Goal: Task Accomplishment & Management: Complete application form

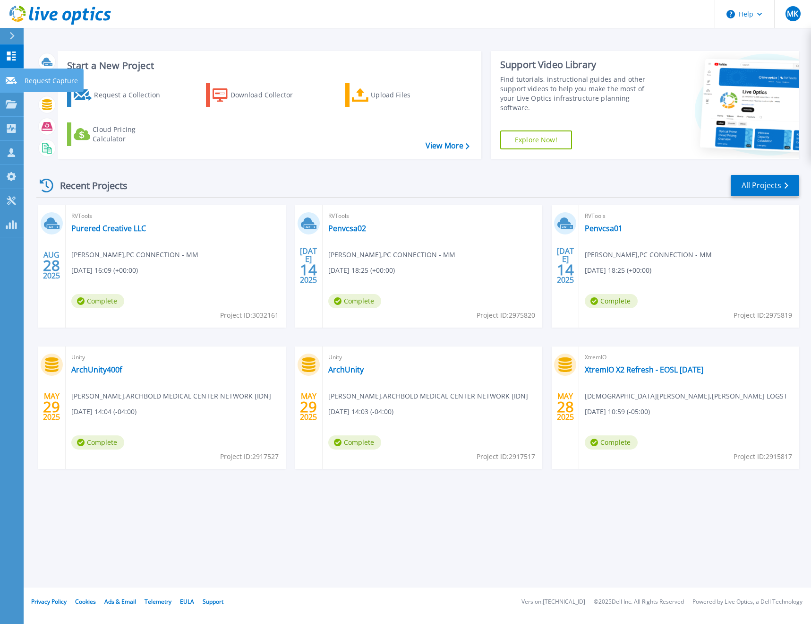
click at [9, 81] on icon at bounding box center [11, 80] width 11 height 7
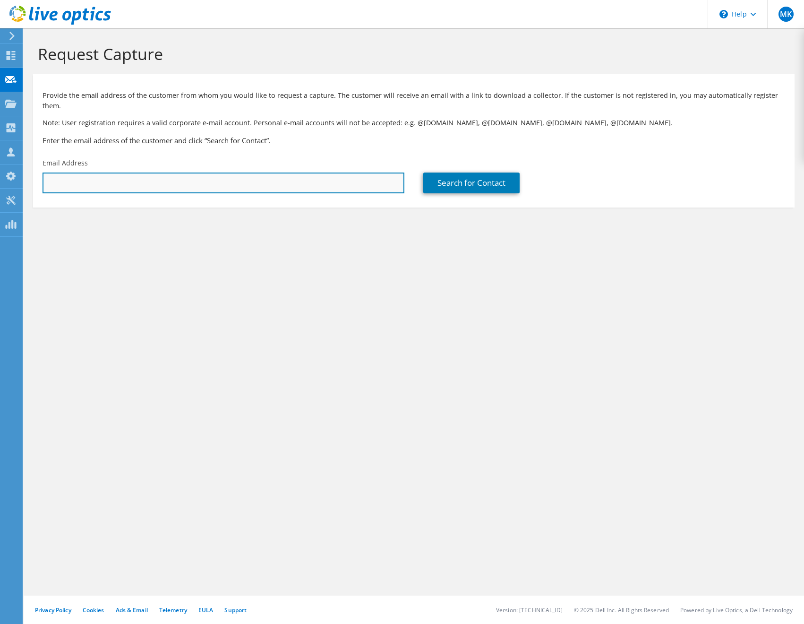
click at [58, 191] on input "text" at bounding box center [224, 182] width 362 height 21
paste input "Jeff Litwiller <jlitwiller@dekabatteries.com>"
click at [207, 179] on input "Jeff Litwiller <jlitwiller@dekabatteries.com>" at bounding box center [224, 182] width 362 height 21
type input "jlitwiller@dekabatteries.com"
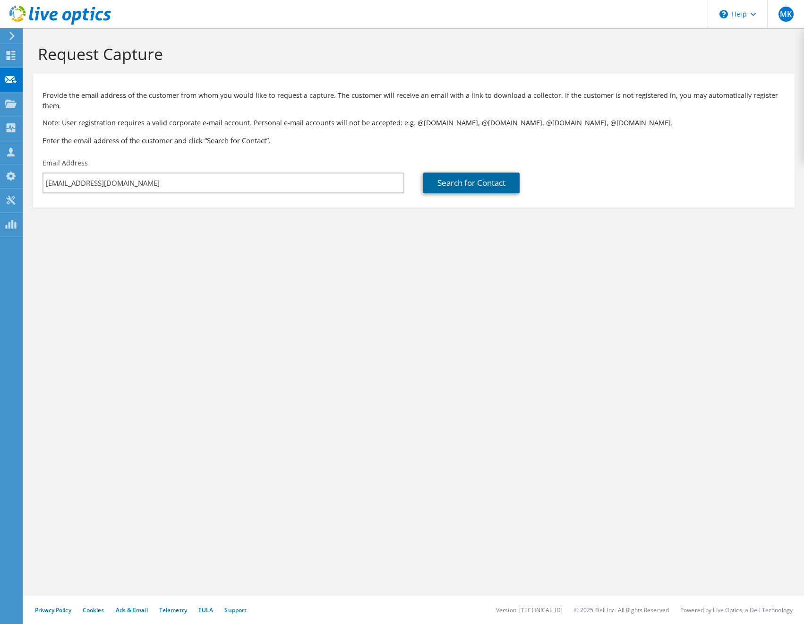
click at [498, 188] on link "Search for Contact" at bounding box center [471, 182] width 96 height 21
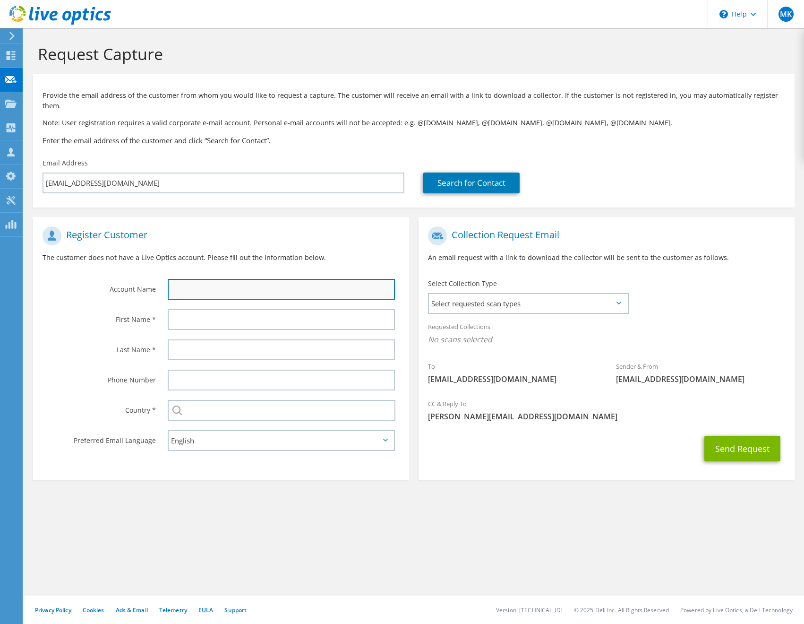
click at [292, 286] on input "text" at bounding box center [281, 289] width 227 height 21
type input "East Penn Manufacturing"
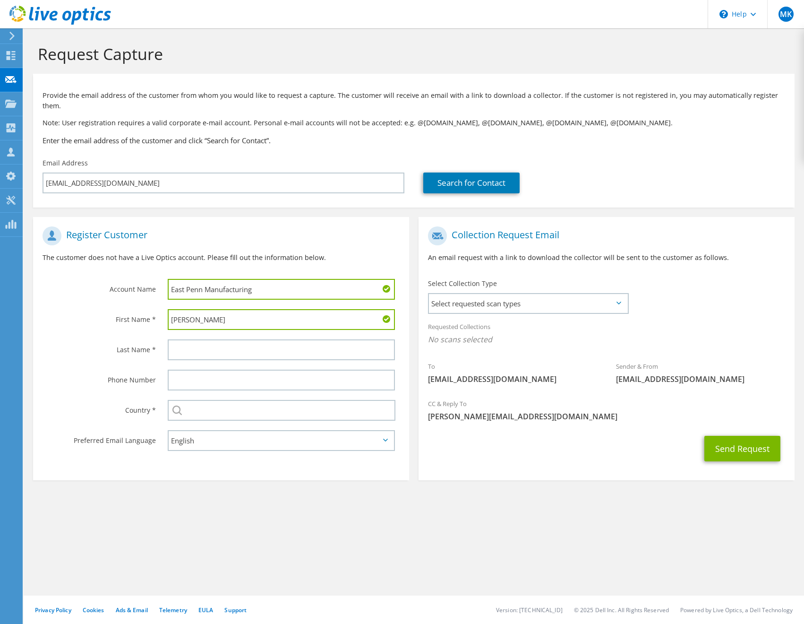
type input "Jeff"
type input "Litwiller"
drag, startPoint x: 725, startPoint y: 316, endPoint x: 701, endPoint y: 316, distance: 24.1
click at [723, 317] on section "Collection Request Email An email request with a link to download the collector…" at bounding box center [607, 348] width 376 height 263
click at [587, 355] on div "Requested Collections No scans selected" at bounding box center [607, 337] width 376 height 40
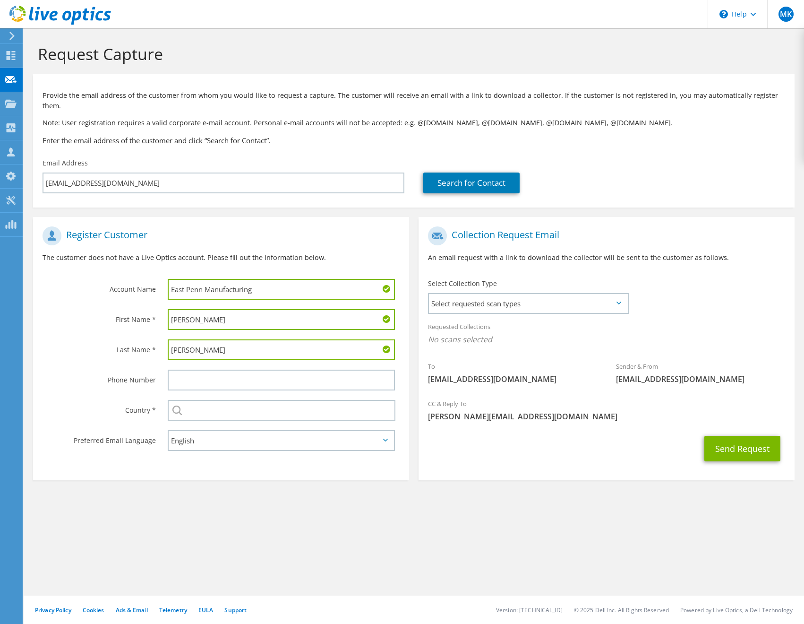
drag, startPoint x: 263, startPoint y: 291, endPoint x: 108, endPoint y: 288, distance: 155.5
click at [108, 288] on div "Account Name East Penn Manufacturing" at bounding box center [221, 263] width 376 height 83
type input "Deka Batteries"
click at [590, 396] on div "CC & Reply To mike.kutchik@connection.com" at bounding box center [607, 410] width 376 height 33
click at [618, 301] on icon at bounding box center [619, 302] width 5 height 3
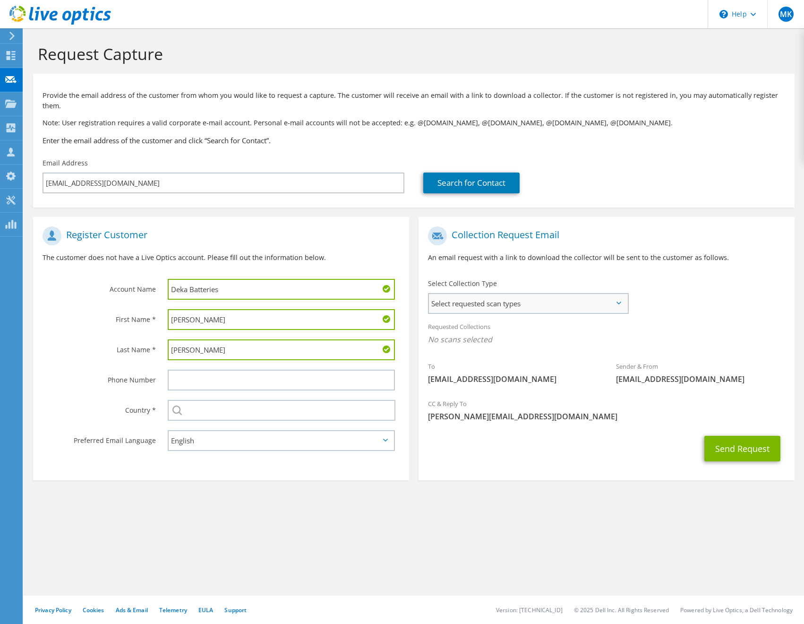
click at [613, 303] on span "Select requested scan types" at bounding box center [528, 303] width 198 height 19
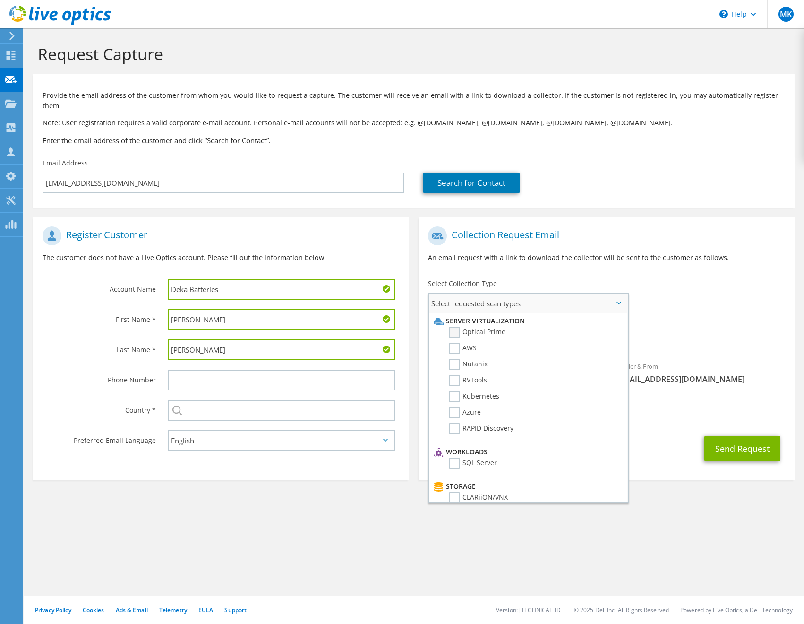
click at [476, 334] on label "Optical Prime" at bounding box center [477, 332] width 57 height 11
click at [0, 0] on input "Optical Prime" at bounding box center [0, 0] width 0 height 0
click at [677, 432] on div "CC & Reply To mike.kutchik@connection.com" at bounding box center [607, 414] width 376 height 37
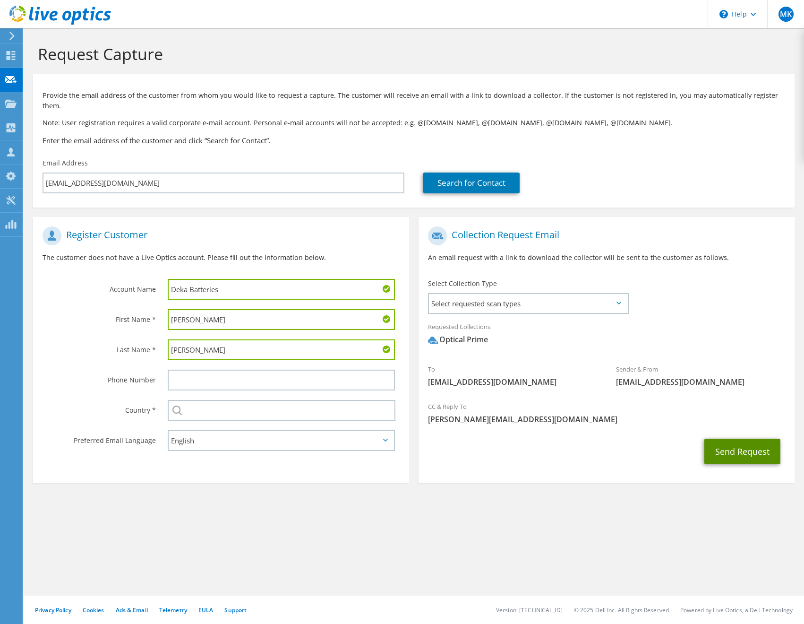
click at [737, 450] on button "Send Request" at bounding box center [743, 452] width 76 height 26
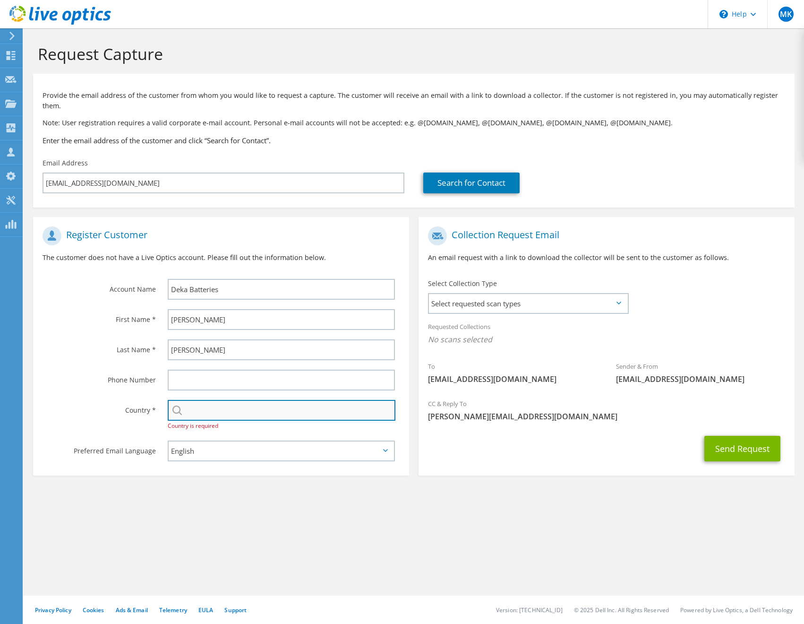
click at [236, 410] on input "text" at bounding box center [282, 410] width 228 height 21
type input "USA"
click at [482, 471] on section "Collection Request Email An email request with a link to download the collector…" at bounding box center [607, 346] width 376 height 258
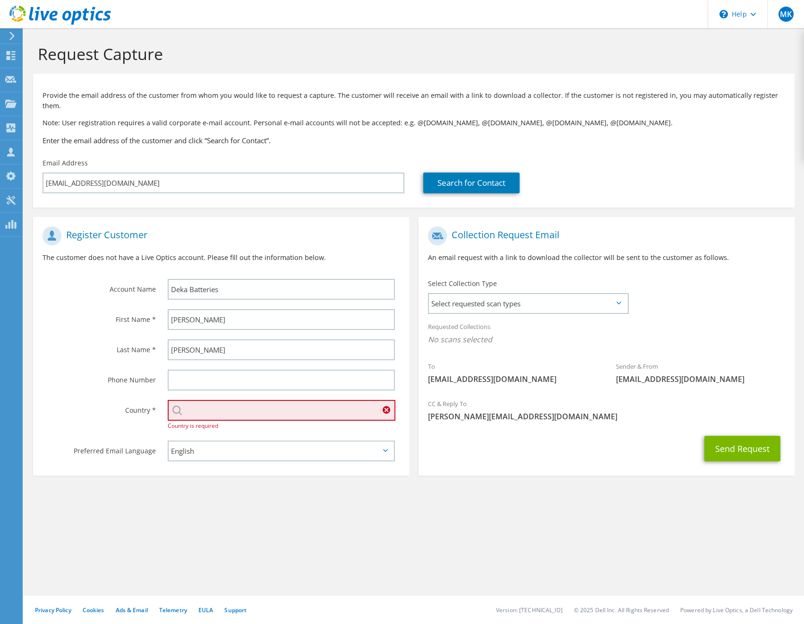
click at [308, 411] on input "text" at bounding box center [282, 410] width 228 height 21
click at [262, 429] on li "United States" at bounding box center [281, 427] width 227 height 13
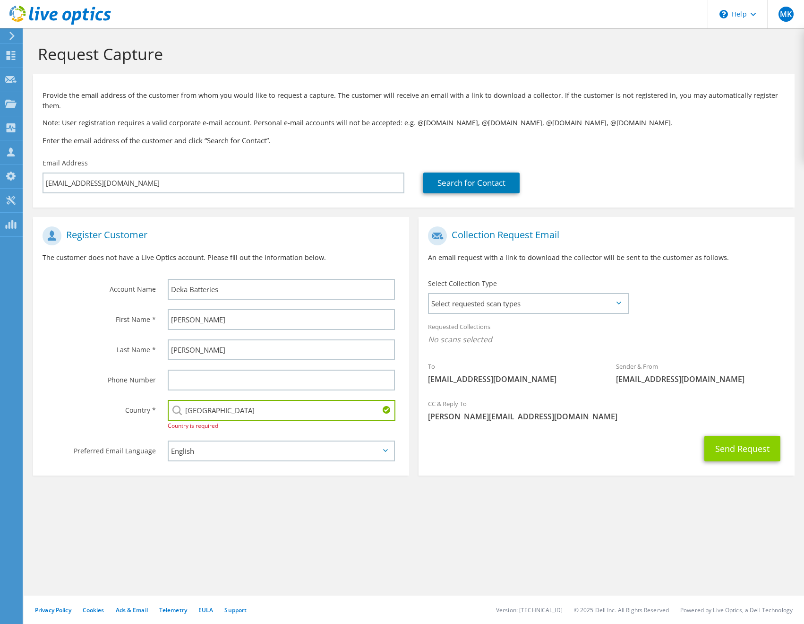
type input "[GEOGRAPHIC_DATA]"
click at [750, 442] on button "Send Request" at bounding box center [743, 449] width 76 height 26
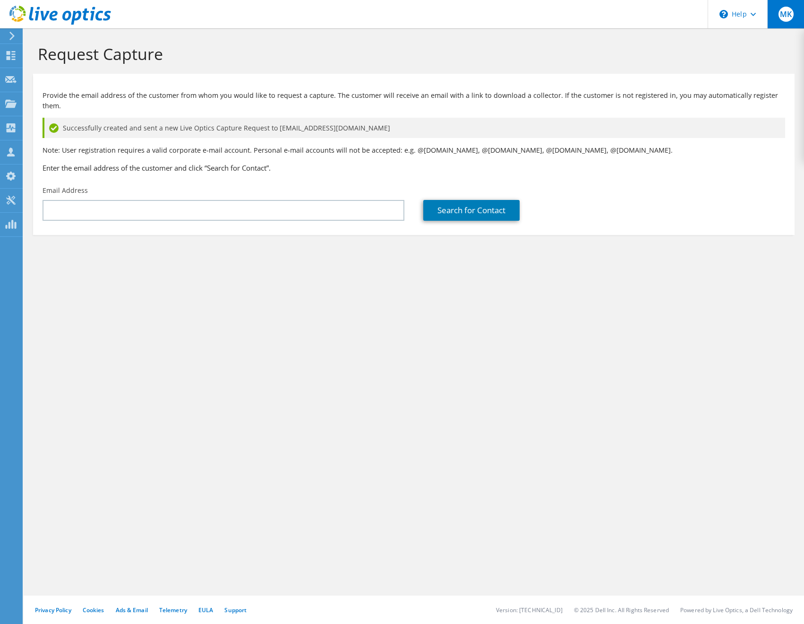
click at [782, 11] on span "MK" at bounding box center [786, 14] width 15 height 15
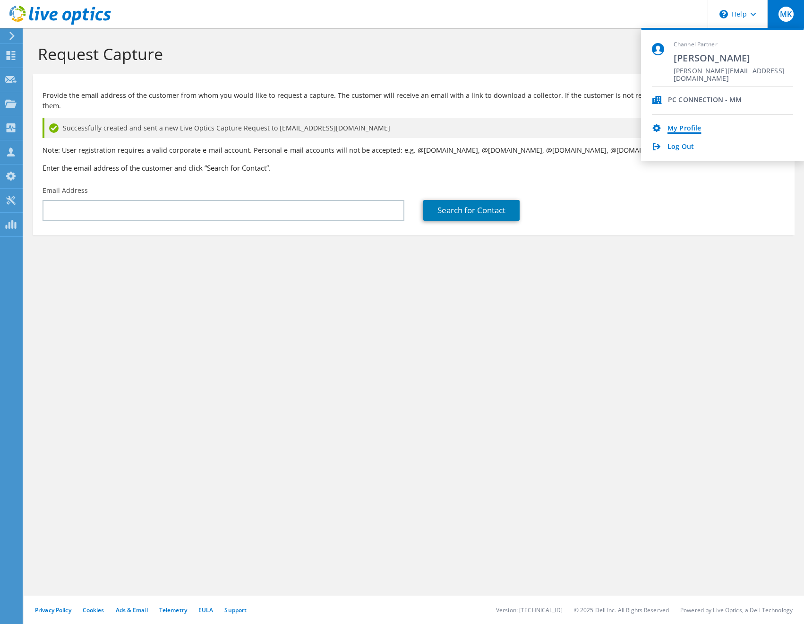
click at [686, 127] on link "My Profile" at bounding box center [685, 128] width 34 height 9
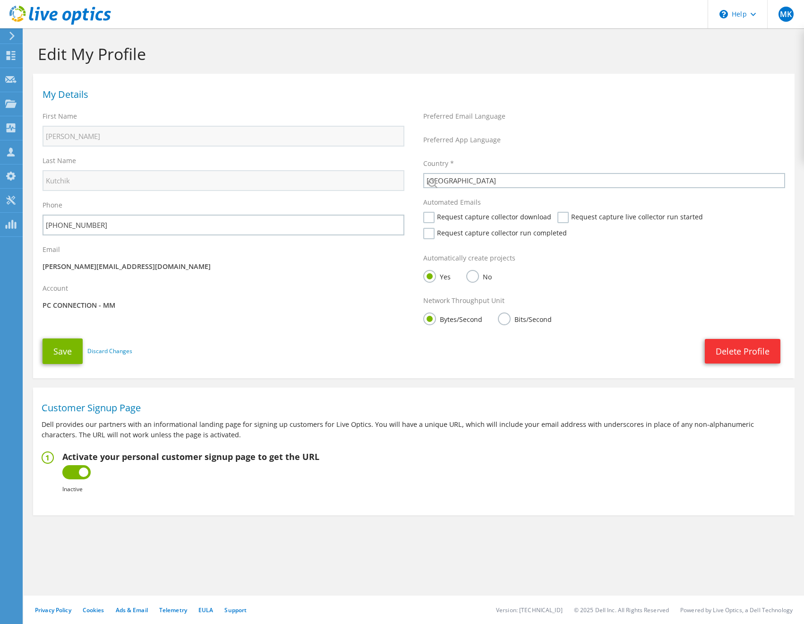
select select "224"
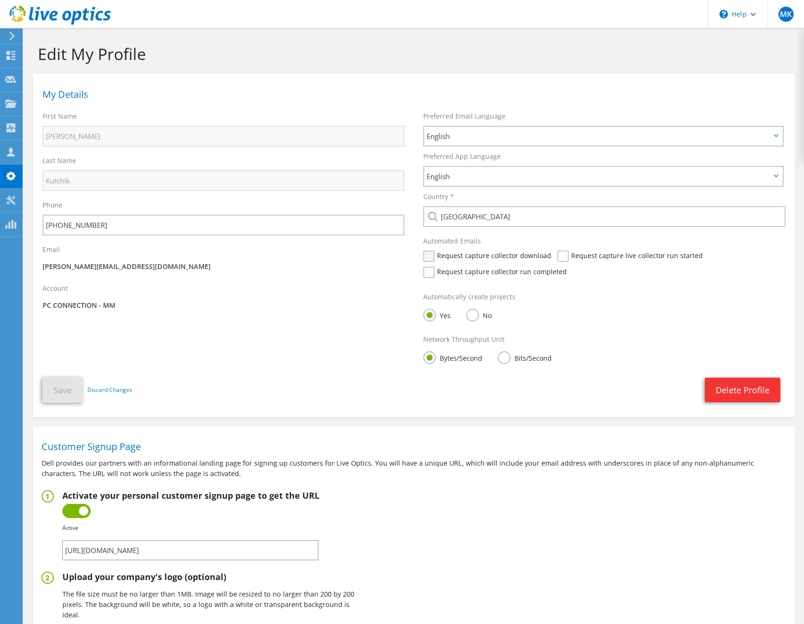
click at [509, 252] on label "Request capture collector download" at bounding box center [487, 255] width 128 height 11
click at [0, 0] on input "Request capture collector download" at bounding box center [0, 0] width 0 height 0
click at [505, 270] on label "Request capture collector run completed" at bounding box center [495, 272] width 144 height 11
click at [0, 0] on input "Request capture collector run completed" at bounding box center [0, 0] width 0 height 0
click at [560, 259] on label "Request capture live collector run started" at bounding box center [631, 255] width 146 height 11
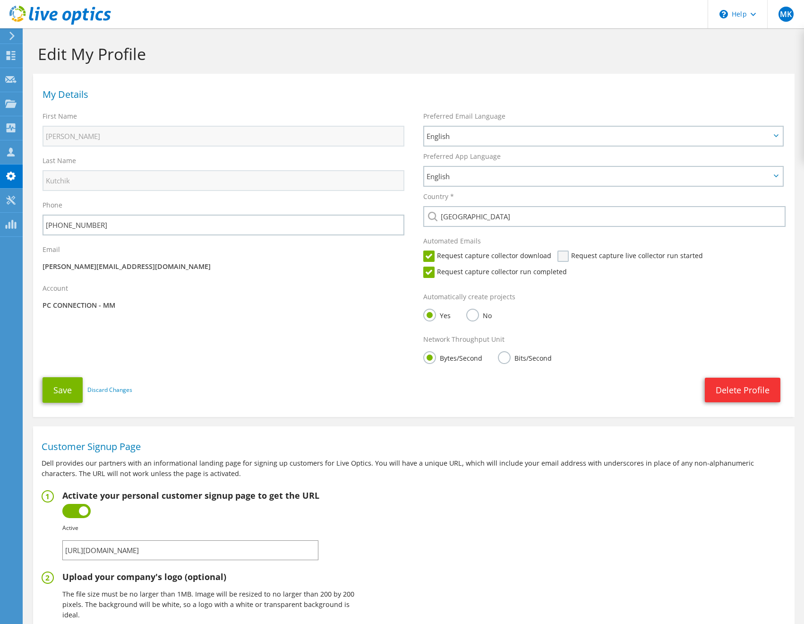
click at [0, 0] on input "Request capture live collector run started" at bounding box center [0, 0] width 0 height 0
click at [70, 387] on button "Save" at bounding box center [63, 390] width 40 height 26
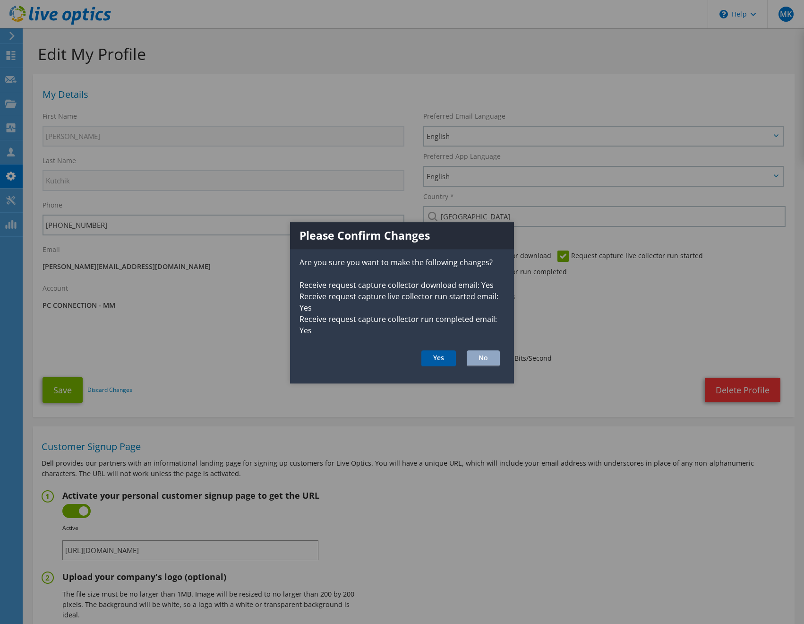
click at [428, 355] on button "Yes" at bounding box center [439, 358] width 34 height 16
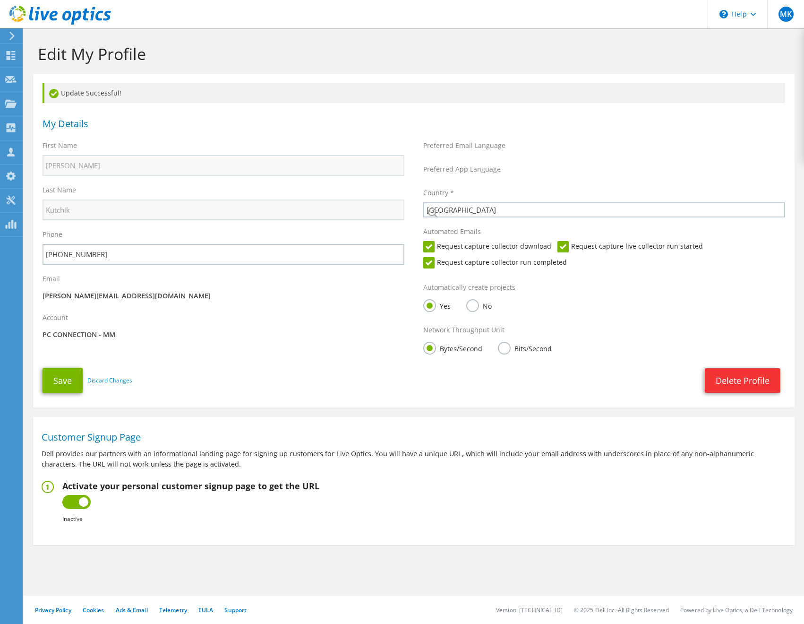
select select "224"
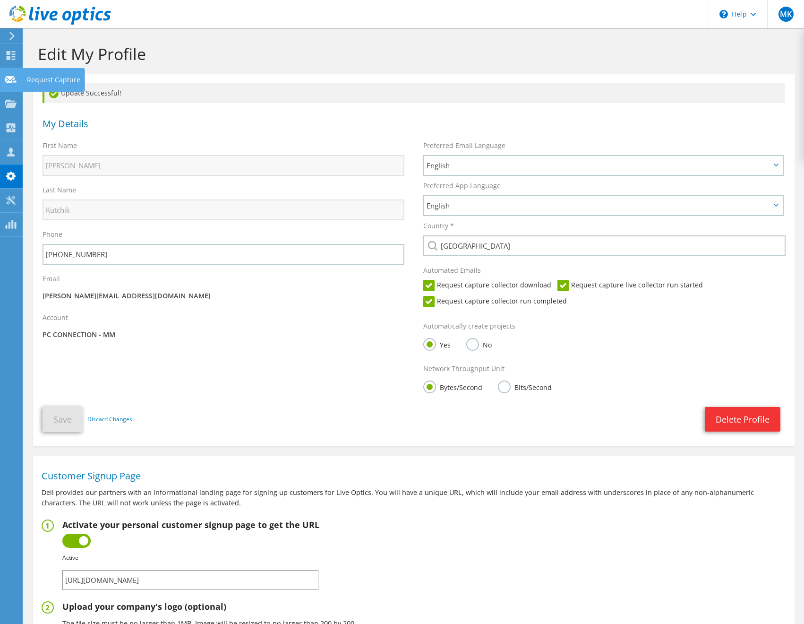
click at [12, 82] on use at bounding box center [10, 79] width 11 height 7
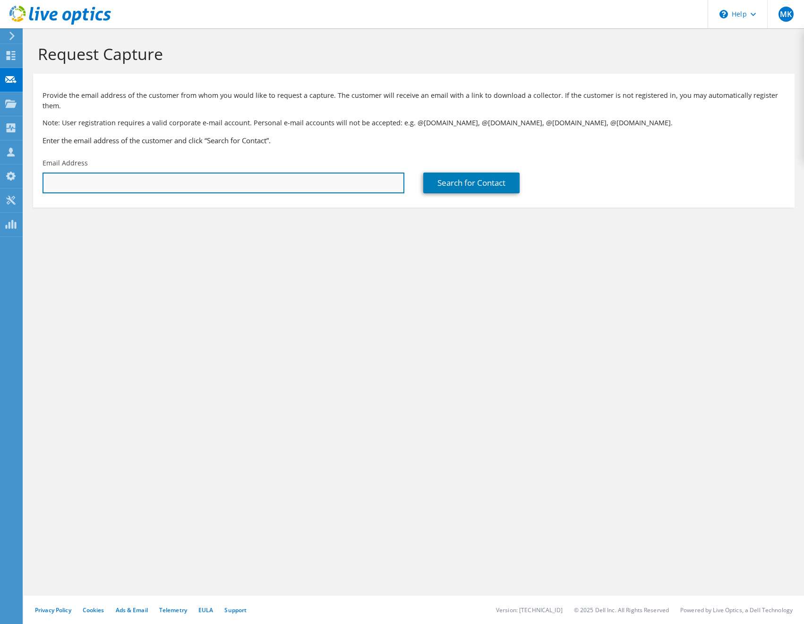
click at [81, 184] on input "text" at bounding box center [224, 182] width 362 height 21
type input "jlitwiller@dekabatteries.com"
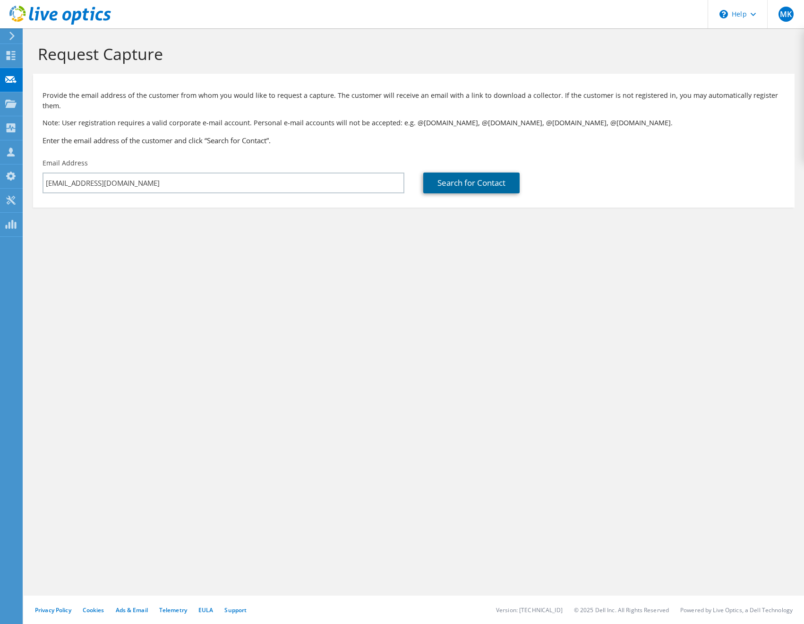
click at [506, 174] on link "Search for Contact" at bounding box center [471, 182] width 96 height 21
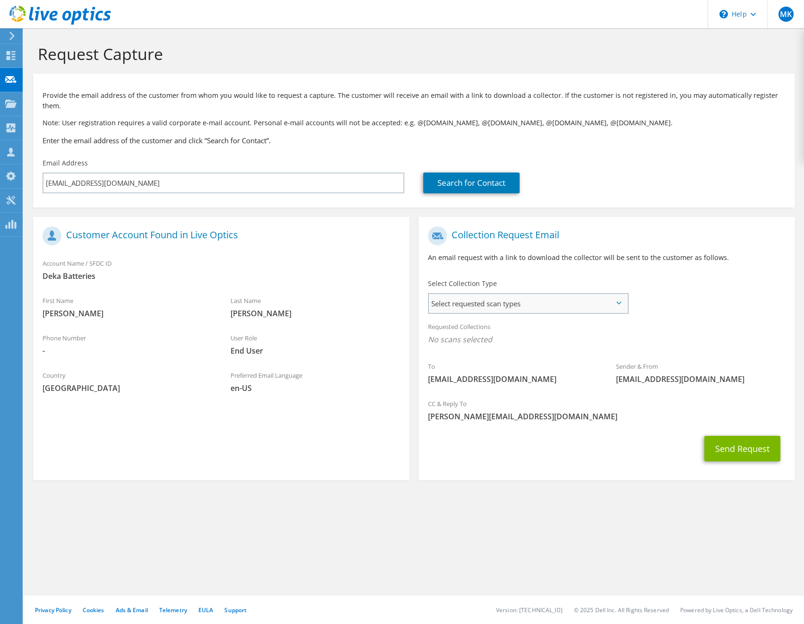
click at [569, 312] on span "Select requested scan types" at bounding box center [528, 303] width 198 height 19
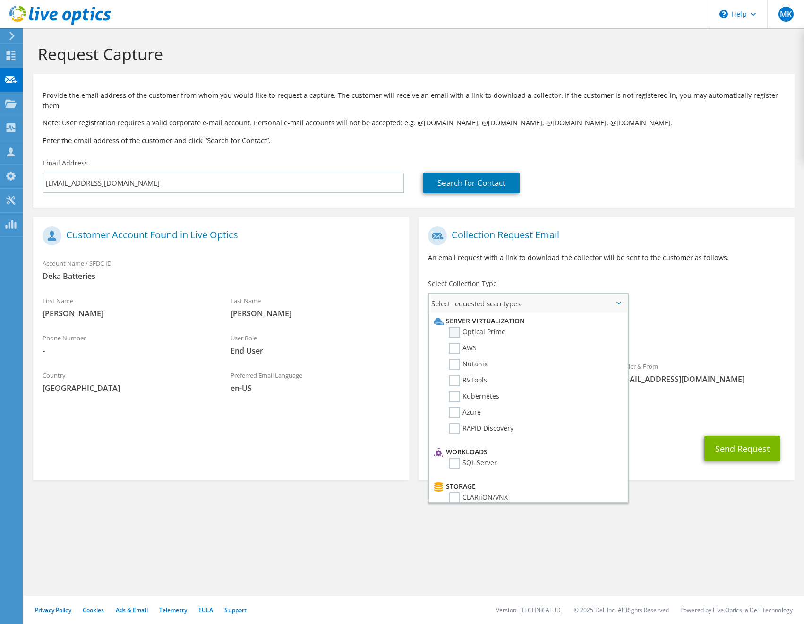
click at [475, 336] on label "Optical Prime" at bounding box center [477, 332] width 57 height 11
click at [0, 0] on input "Optical Prime" at bounding box center [0, 0] width 0 height 0
click at [669, 458] on div "Send Request" at bounding box center [607, 451] width 376 height 35
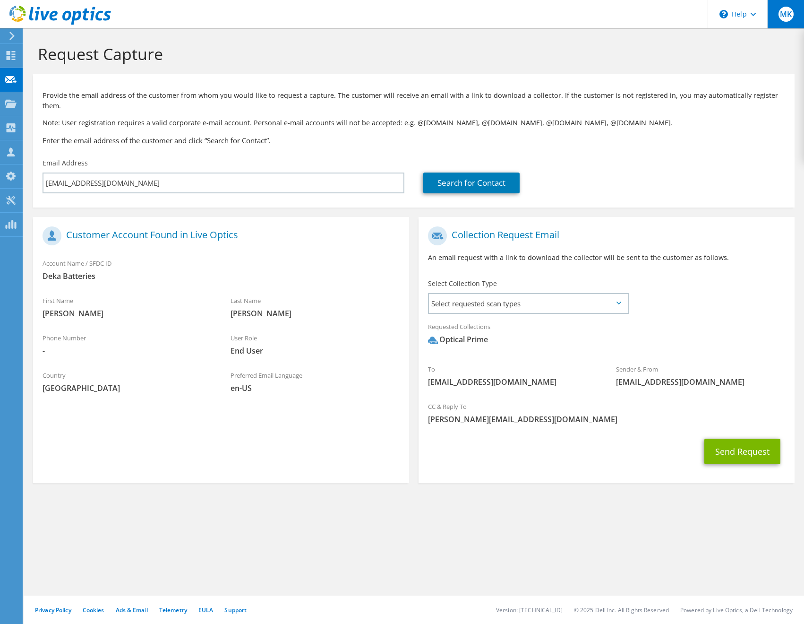
click at [792, 19] on div "MK" at bounding box center [785, 14] width 37 height 28
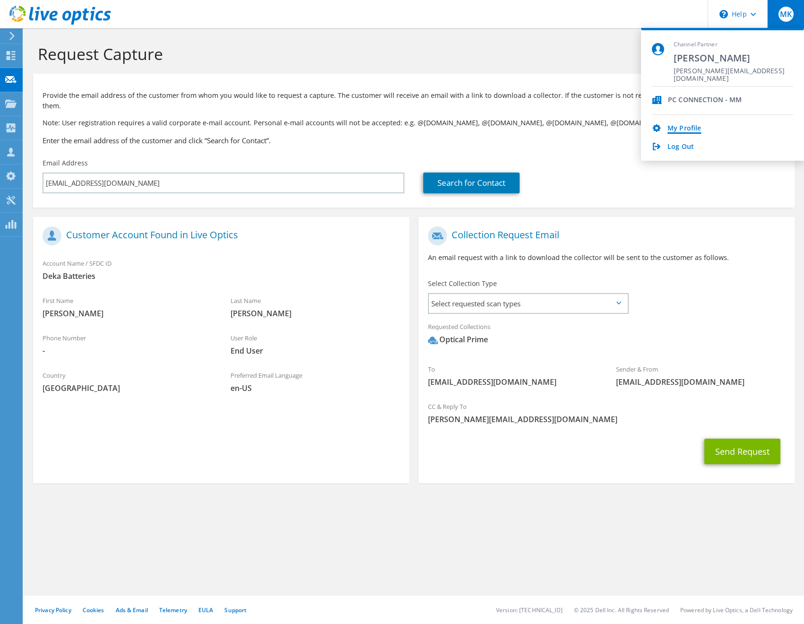
click at [693, 129] on link "My Profile" at bounding box center [685, 128] width 34 height 9
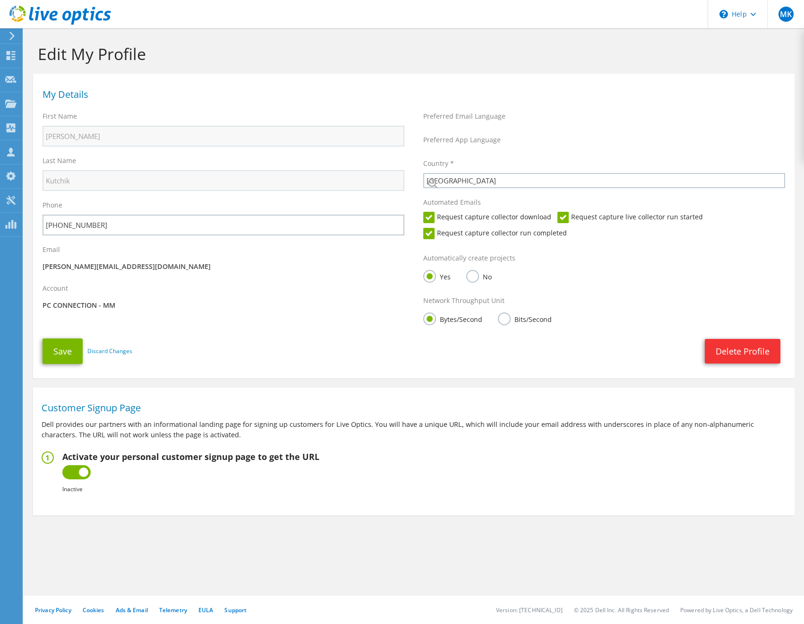
select select "224"
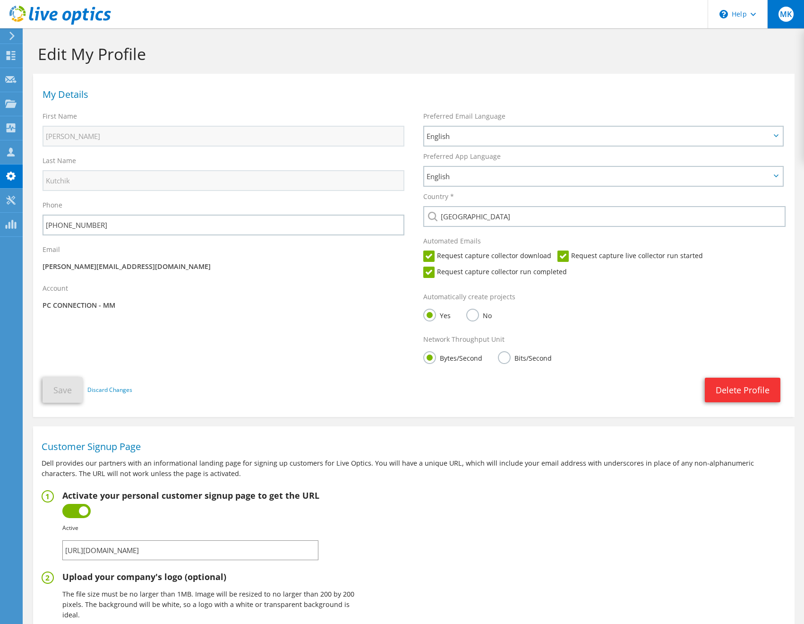
click at [781, 17] on span "MK" at bounding box center [786, 14] width 15 height 15
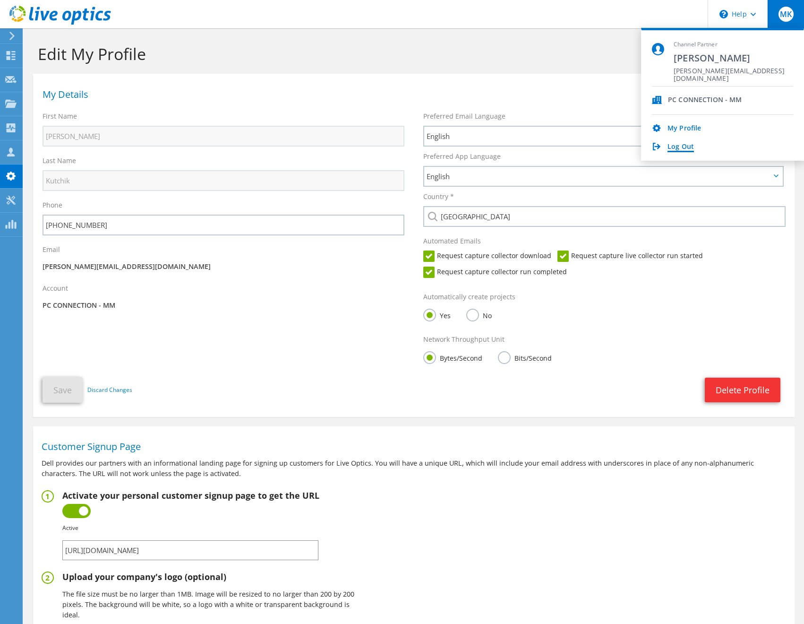
click at [680, 146] on link "Log Out" at bounding box center [681, 147] width 26 height 9
